Goal: Task Accomplishment & Management: Complete application form

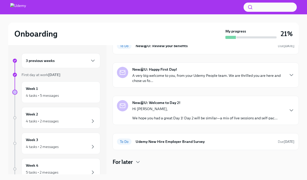
scroll to position [39, 0]
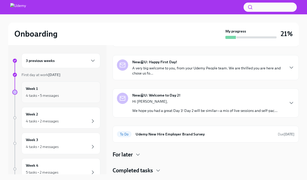
click at [70, 95] on div "4 tasks • 5 messages" at bounding box center [61, 95] width 70 height 6
click at [135, 155] on icon "button" at bounding box center [138, 155] width 6 height 6
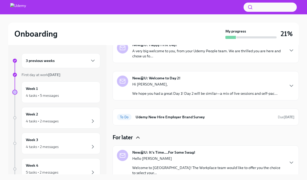
scroll to position [54, 0]
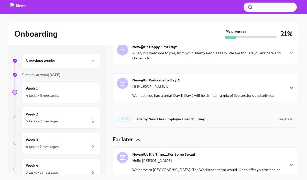
click at [141, 121] on h6 "Udemy New Hire Employer Brand Survey" at bounding box center [205, 119] width 138 height 6
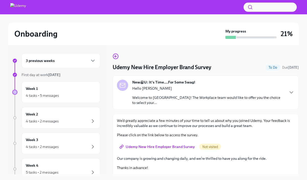
scroll to position [4, 0]
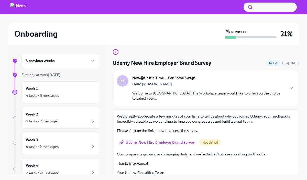
click at [141, 140] on span "Udemy New Hire Employer Brand Survey" at bounding box center [158, 142] width 74 height 5
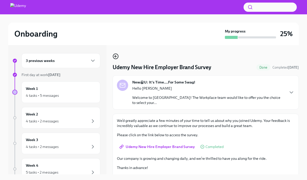
click at [117, 57] on icon "button" at bounding box center [116, 56] width 6 height 6
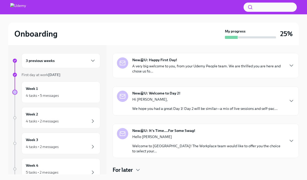
scroll to position [51, 0]
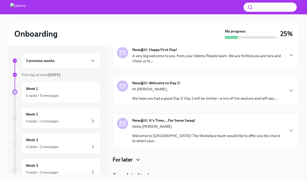
click at [137, 157] on icon "button" at bounding box center [138, 160] width 6 height 6
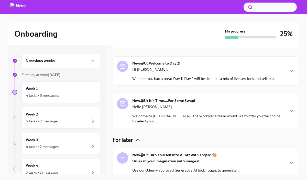
scroll to position [67, 0]
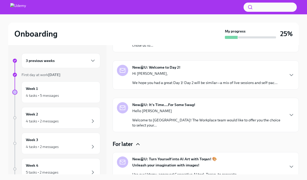
click at [151, 107] on strong "New@U: It's Time....For Some Swag!" at bounding box center [163, 104] width 63 height 5
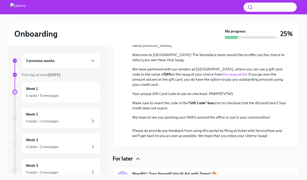
scroll to position [154, 0]
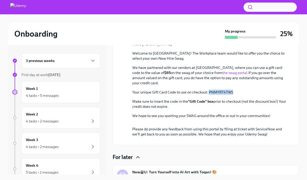
drag, startPoint x: 210, startPoint y: 130, endPoint x: 234, endPoint y: 130, distance: 23.5
click at [234, 95] on p "Your unique Gift Card Code to use on checkout: PNMYRT4TWS" at bounding box center [209, 92] width 154 height 5
copy p "PNMYRT4TWS"
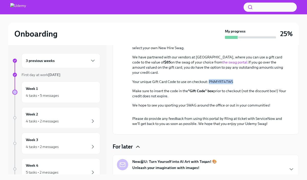
scroll to position [159, 0]
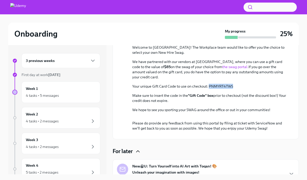
click at [222, 69] on link "the swag portal." at bounding box center [235, 66] width 26 height 5
click at [55, 88] on div "Week 1 4 tasks • 5 messages" at bounding box center [61, 92] width 70 height 13
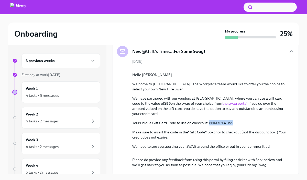
scroll to position [128, 0]
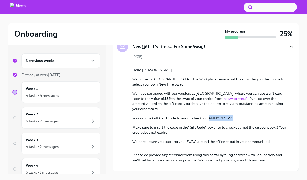
click at [290, 47] on icon "button" at bounding box center [291, 47] width 3 height 2
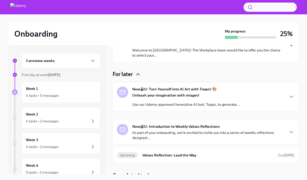
scroll to position [1, 0]
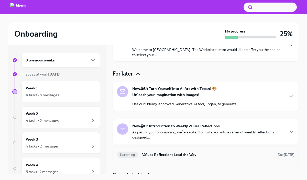
click at [183, 152] on h6 "Values Reflection: Lead the Way" at bounding box center [208, 155] width 132 height 6
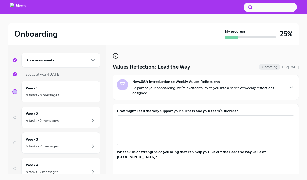
click at [117, 55] on icon "button" at bounding box center [116, 56] width 6 height 6
